Goal: Task Accomplishment & Management: Use online tool/utility

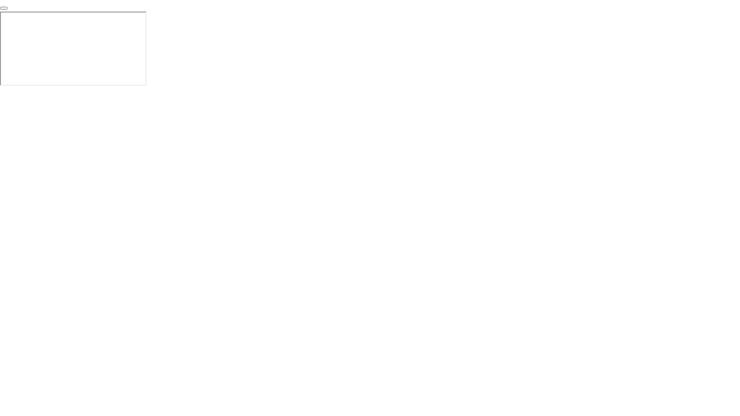
click div "End Proctoring Session"
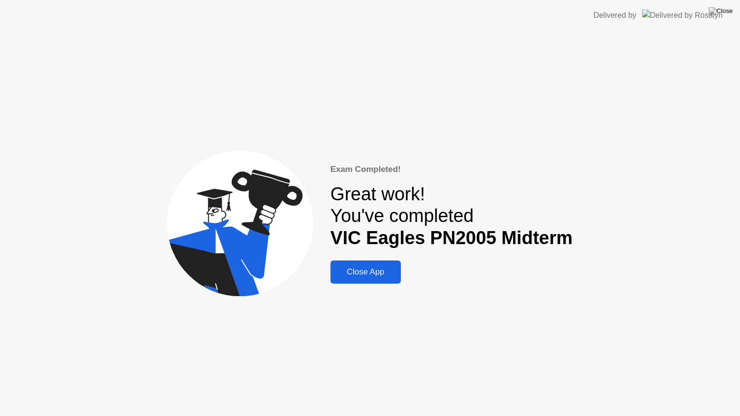
click at [388, 264] on button "Close App" at bounding box center [366, 272] width 70 height 23
